Goal: Navigation & Orientation: Find specific page/section

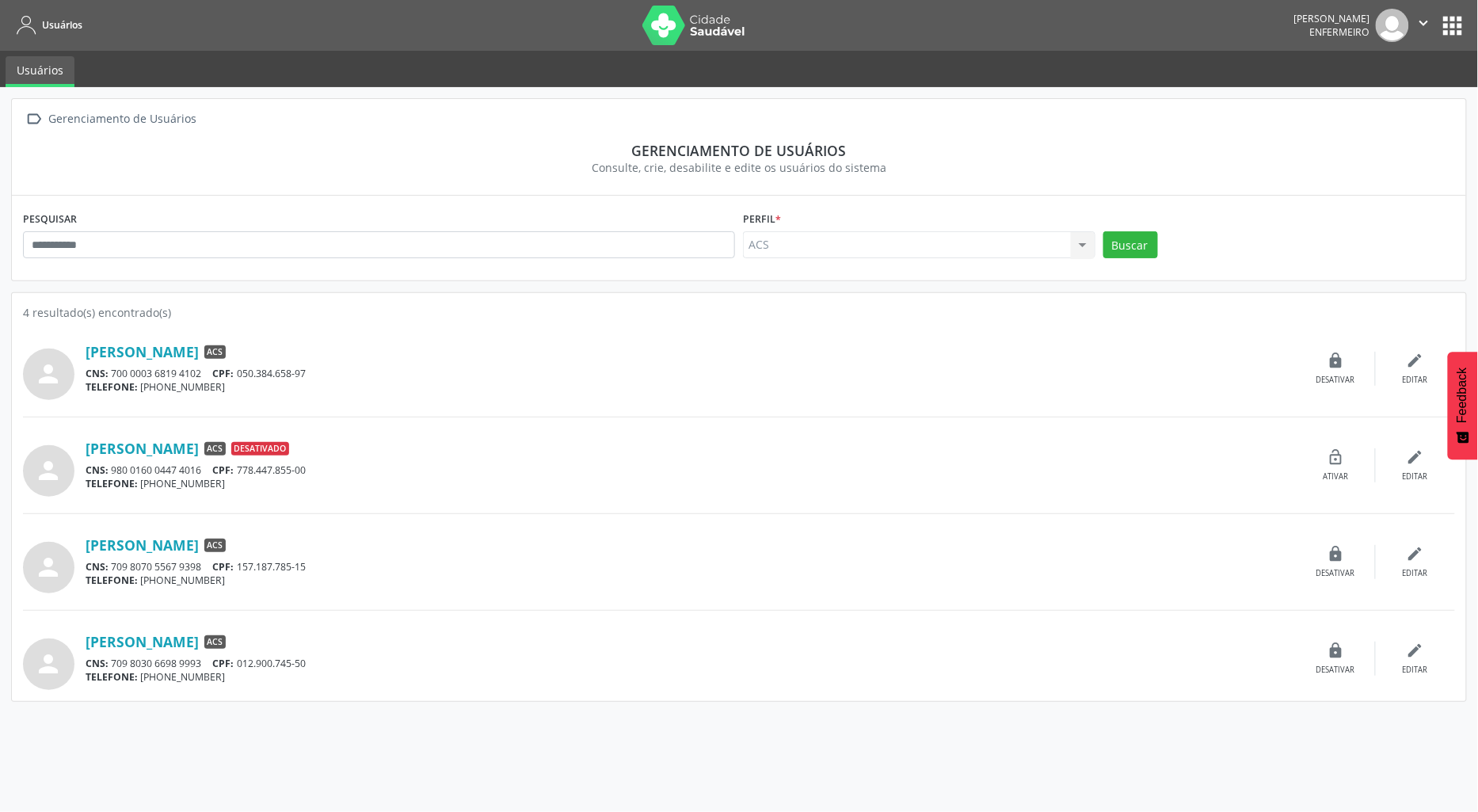
click at [1456, 32] on button "apps" at bounding box center [1453, 26] width 28 height 28
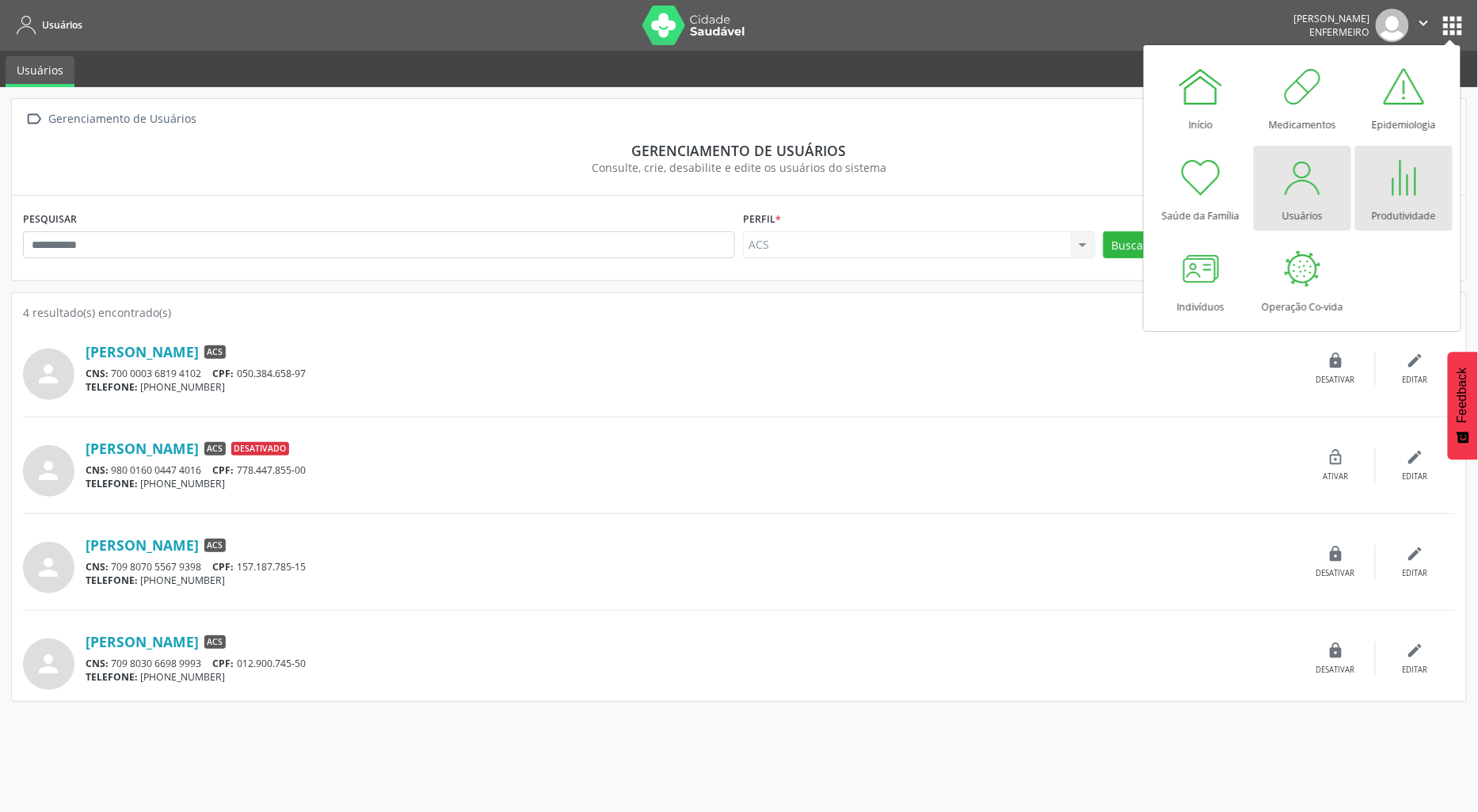
click at [1415, 207] on div "Produtividade" at bounding box center [1404, 212] width 64 height 22
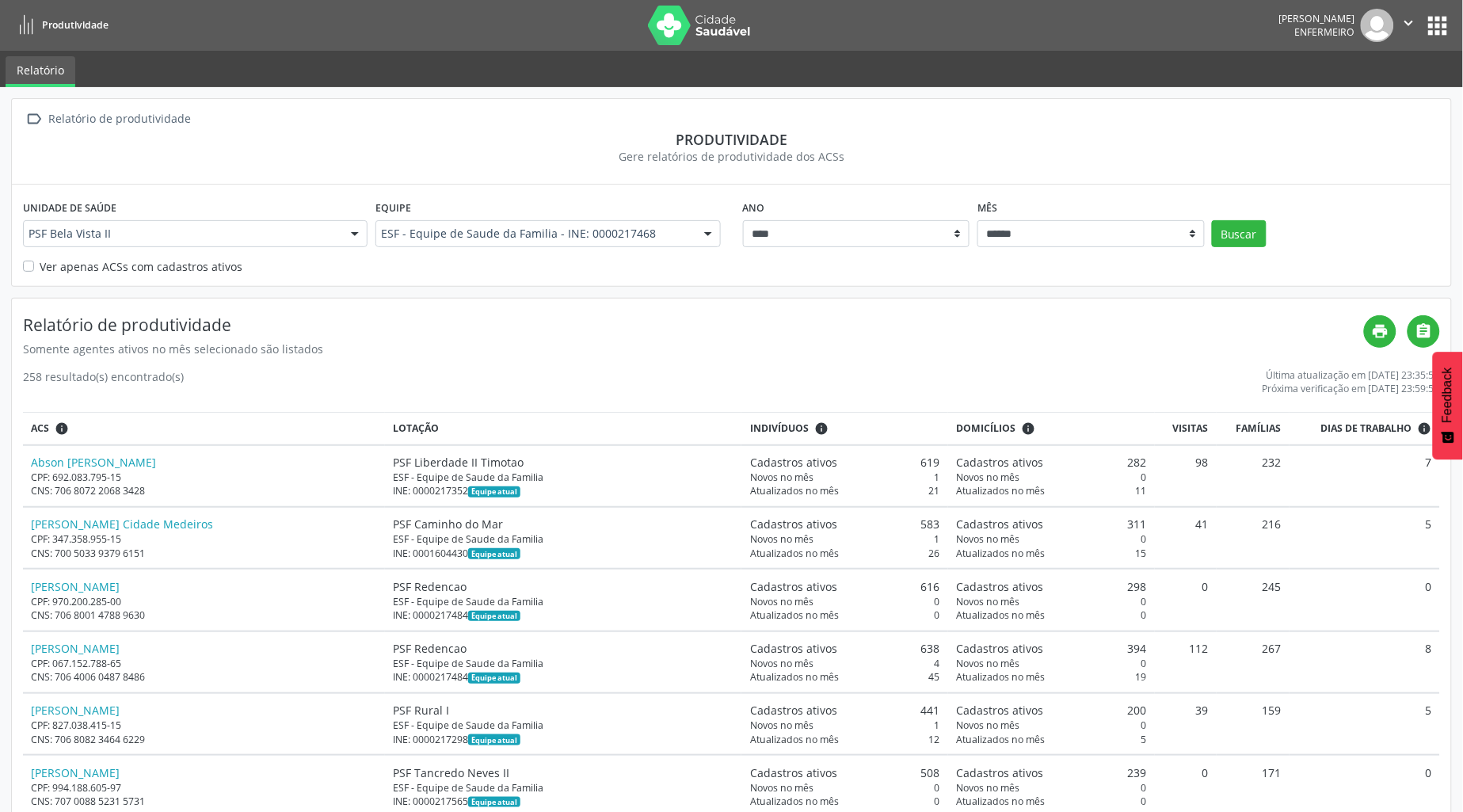
click at [28, 69] on link "Relatório" at bounding box center [41, 71] width 69 height 31
click at [1445, 19] on button "apps" at bounding box center [1438, 26] width 28 height 28
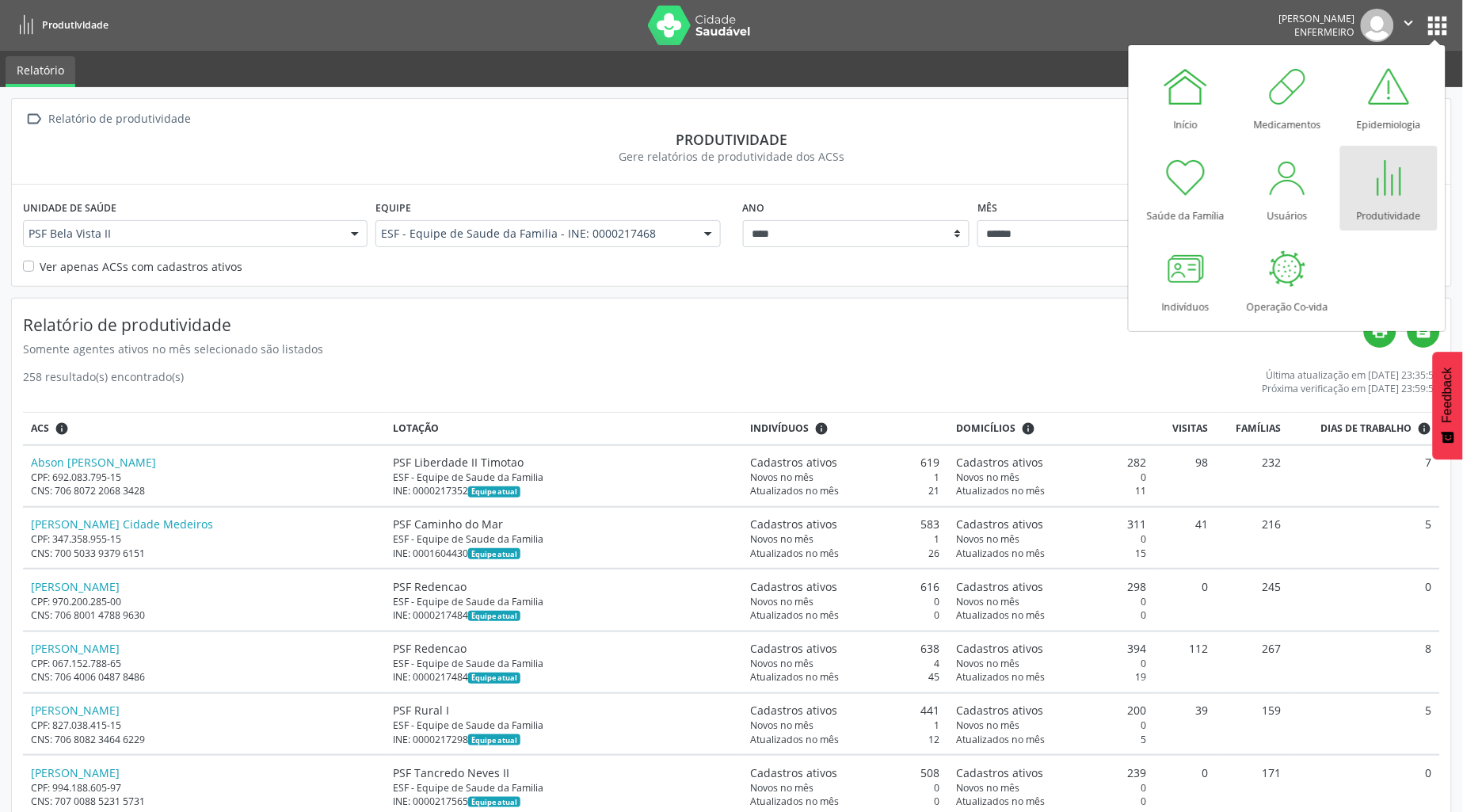
click at [1418, 199] on link "Produtividade" at bounding box center [1389, 188] width 97 height 85
click at [1393, 195] on div at bounding box center [1389, 177] width 48 height 48
click at [1290, 192] on div at bounding box center [1288, 177] width 48 height 48
